Goal: Check status: Check status

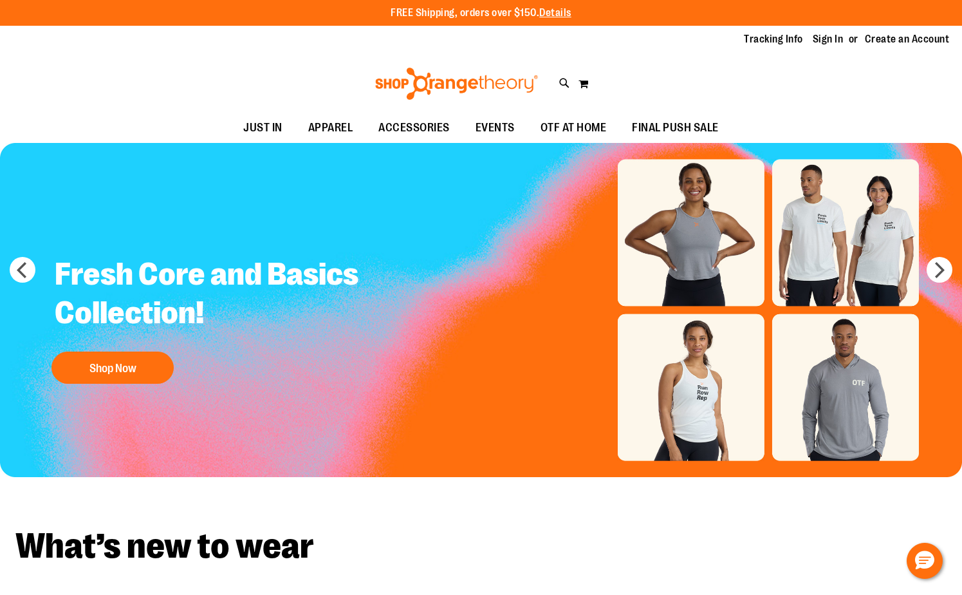
drag, startPoint x: 831, startPoint y: 43, endPoint x: 828, endPoint y: 68, distance: 25.3
click at [831, 43] on link "Sign In" at bounding box center [828, 39] width 31 height 14
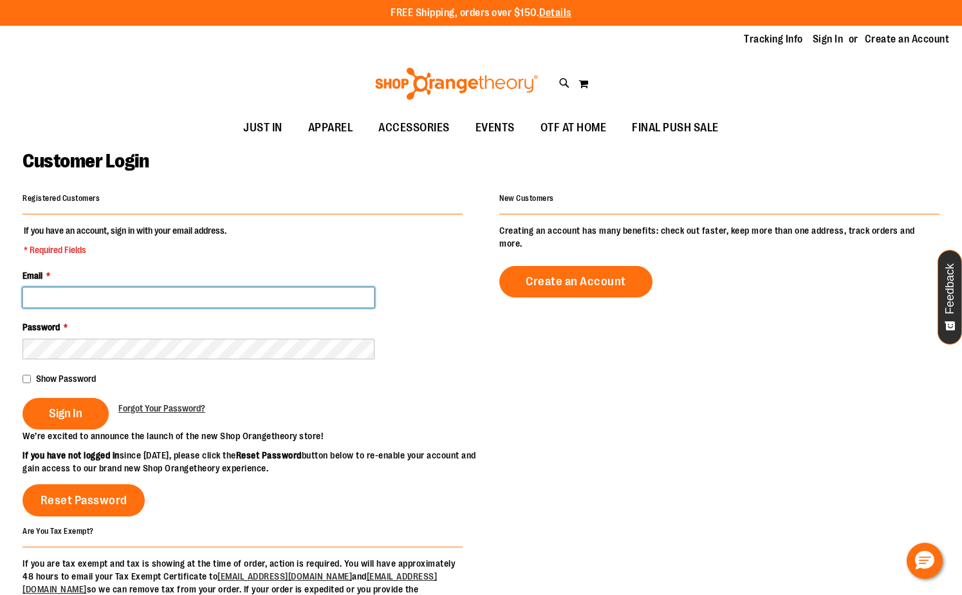
click at [120, 295] on input "Email *" at bounding box center [199, 297] width 352 height 21
type input "**********"
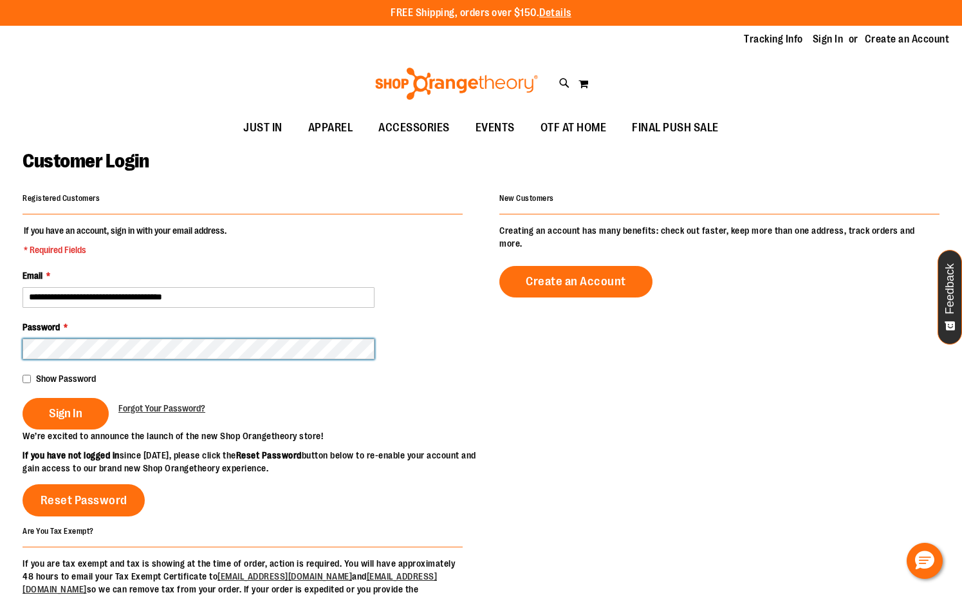
click at [23, 398] on button "Sign In" at bounding box center [66, 414] width 86 height 32
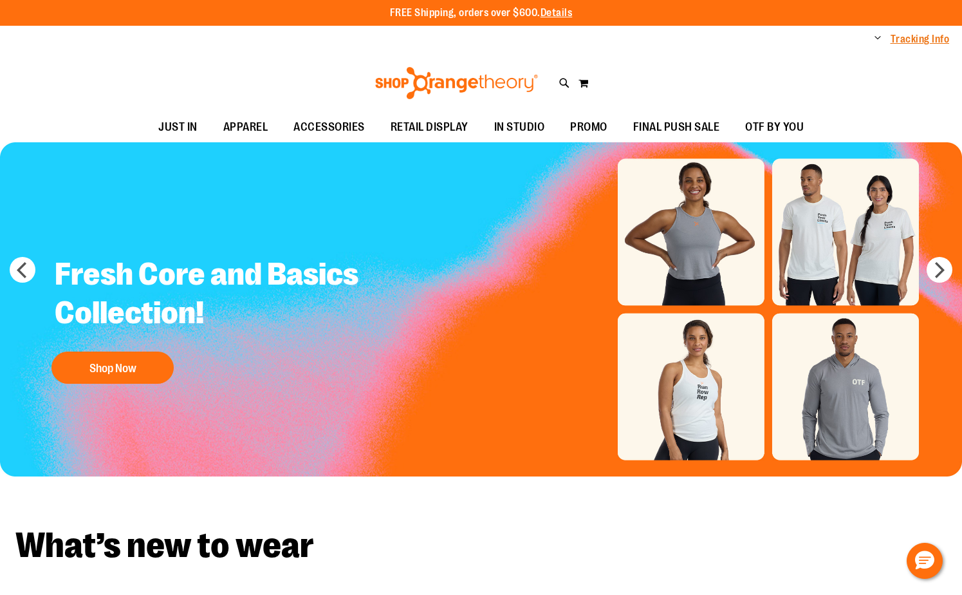
click at [895, 38] on link "Tracking Info" at bounding box center [920, 39] width 59 height 14
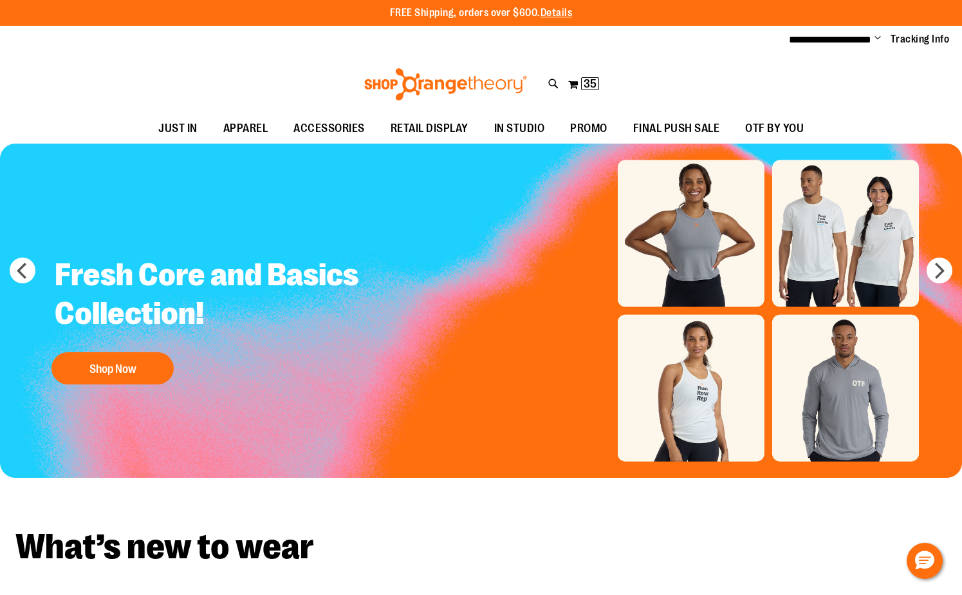
click at [875, 37] on span "Change" at bounding box center [878, 39] width 6 height 12
click at [583, 91] on button "My Cart 35 35 items" at bounding box center [584, 84] width 32 height 21
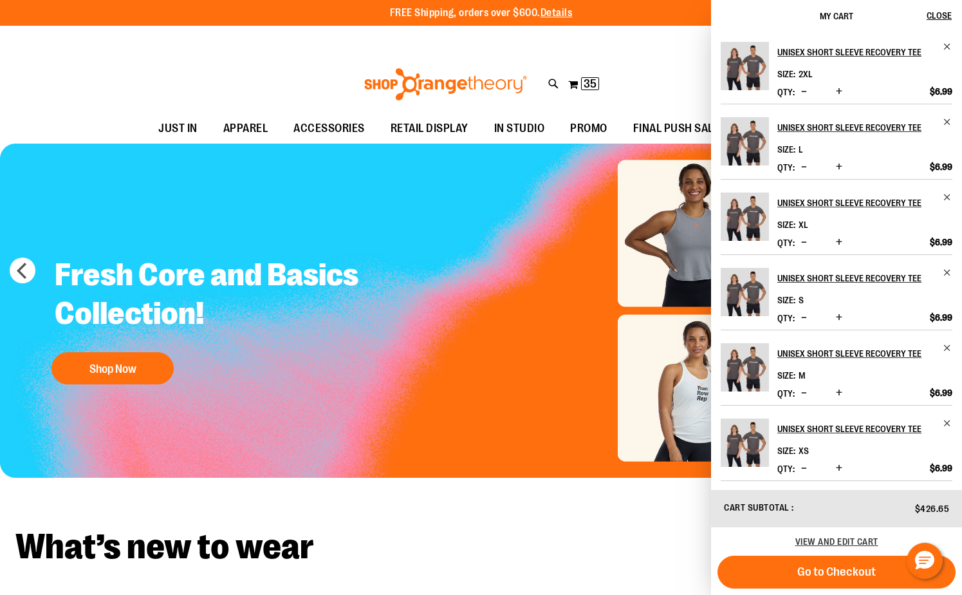
click at [669, 86] on div "Toggle Nav Search Popular Suggestions Advanced Search" at bounding box center [481, 84] width 962 height 59
